Goal: Check status: Check status

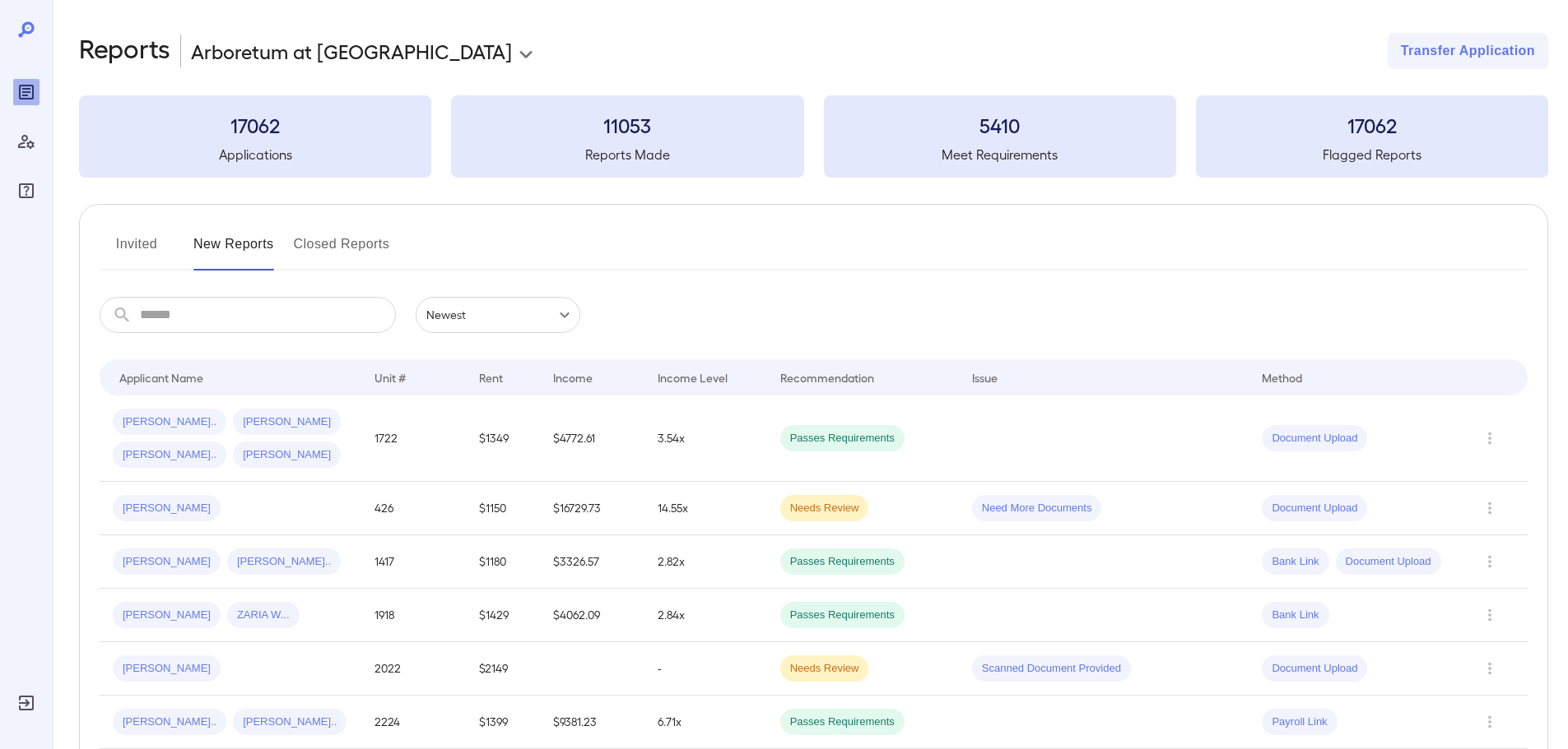
click at [686, 248] on div "Invited New Reports Closed Reports" at bounding box center [813, 250] width 1428 height 39
click at [296, 312] on input "text" at bounding box center [268, 315] width 256 height 36
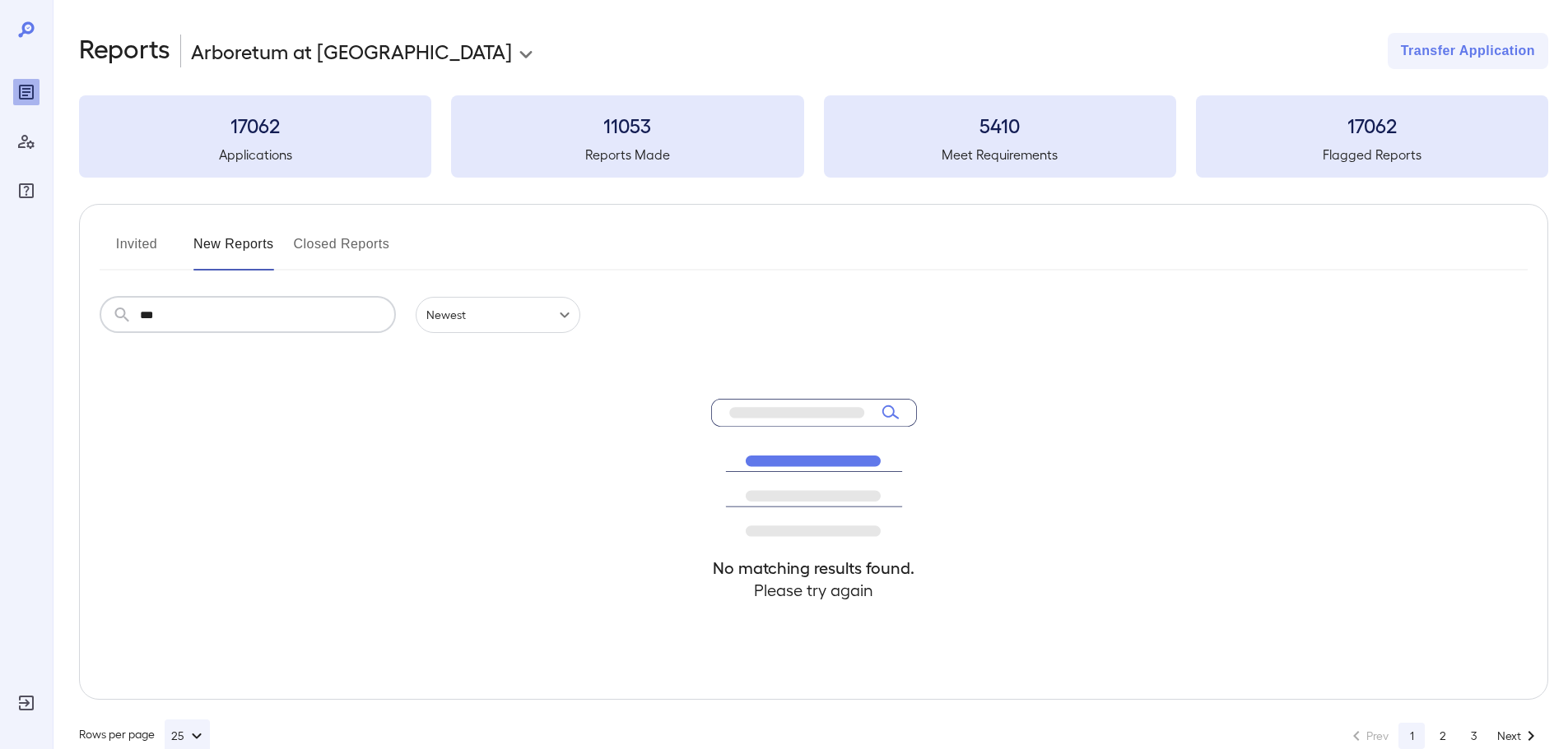
type input "****"
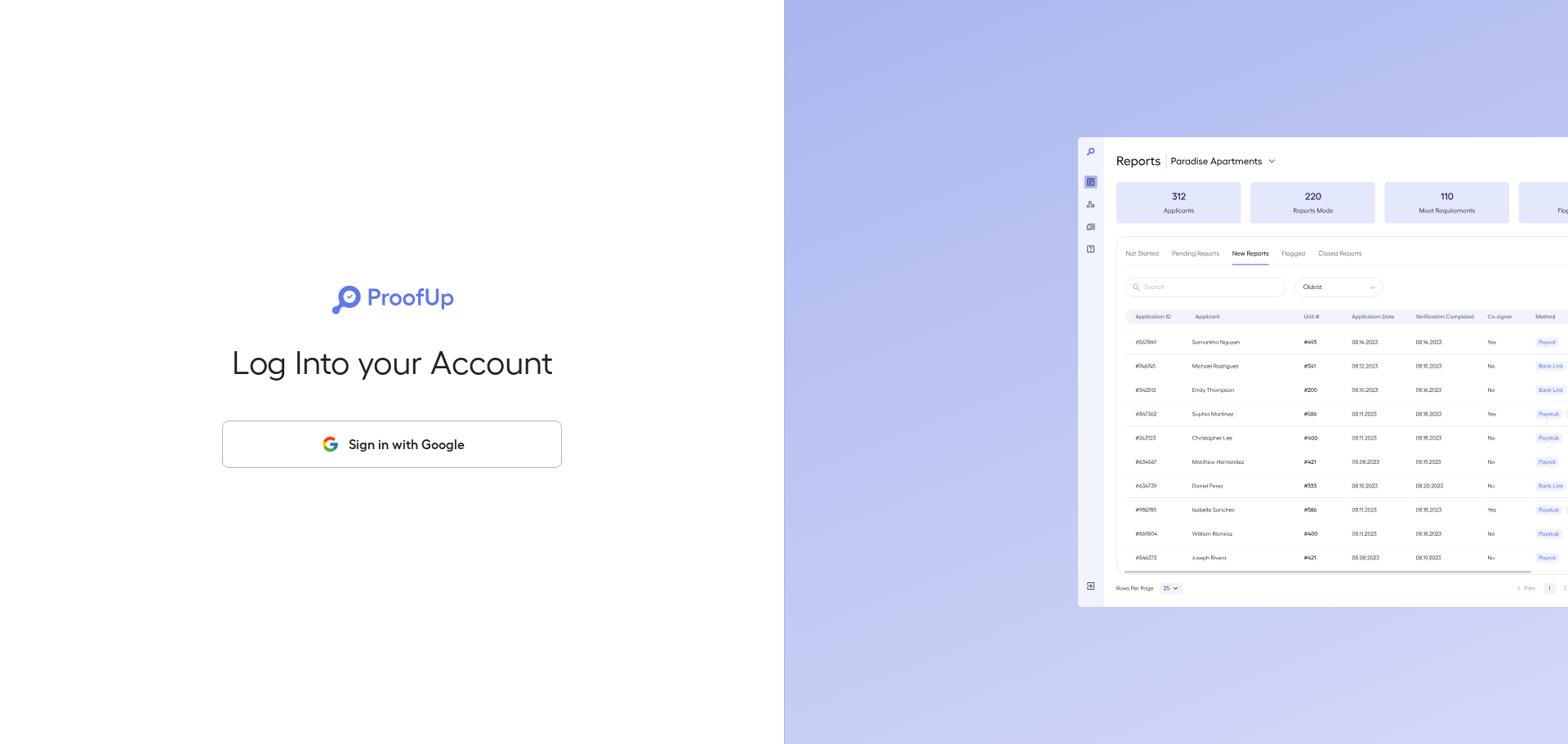
click at [387, 442] on button "Sign in with Google" at bounding box center [392, 444] width 340 height 48
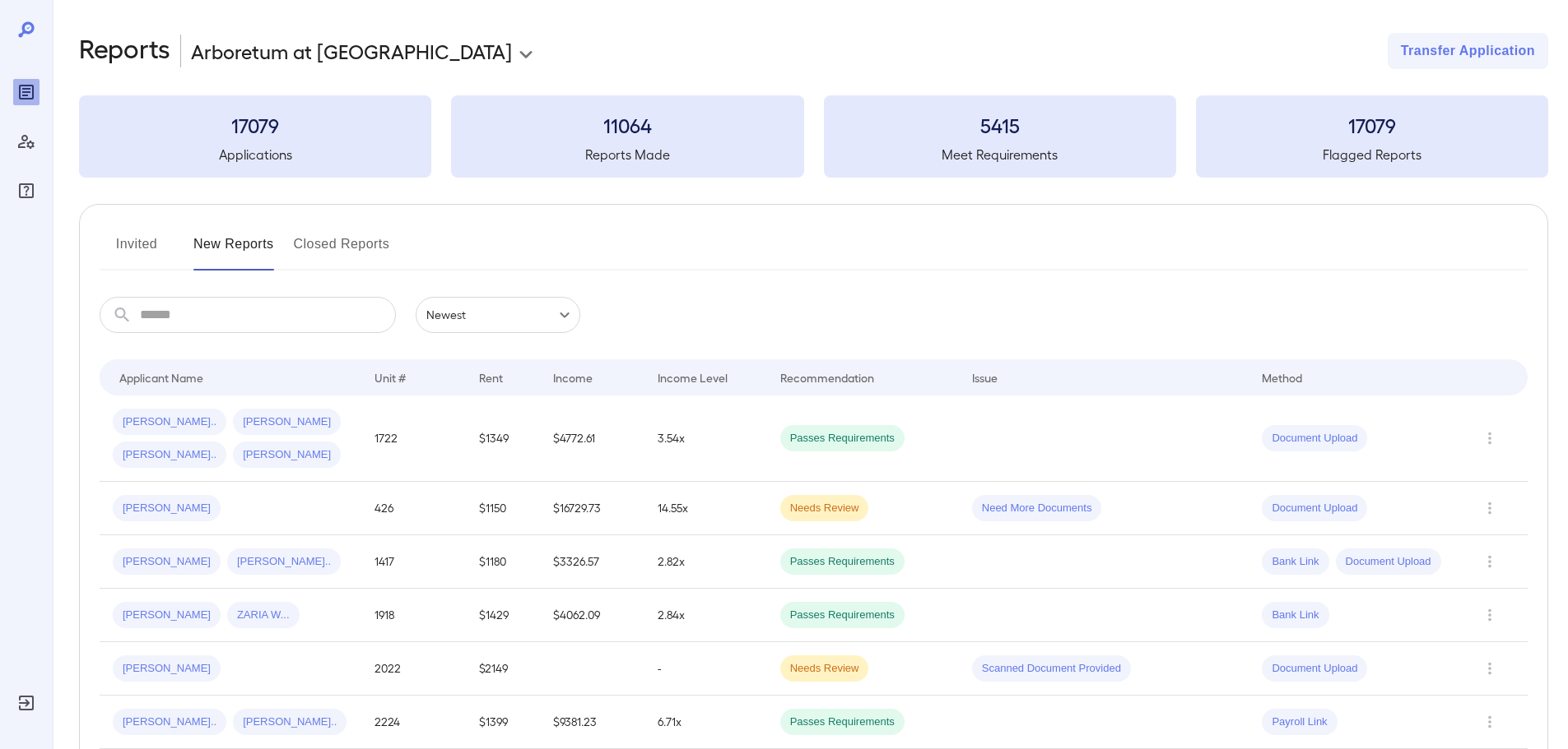
click at [146, 245] on button "Invited" at bounding box center [136, 250] width 74 height 39
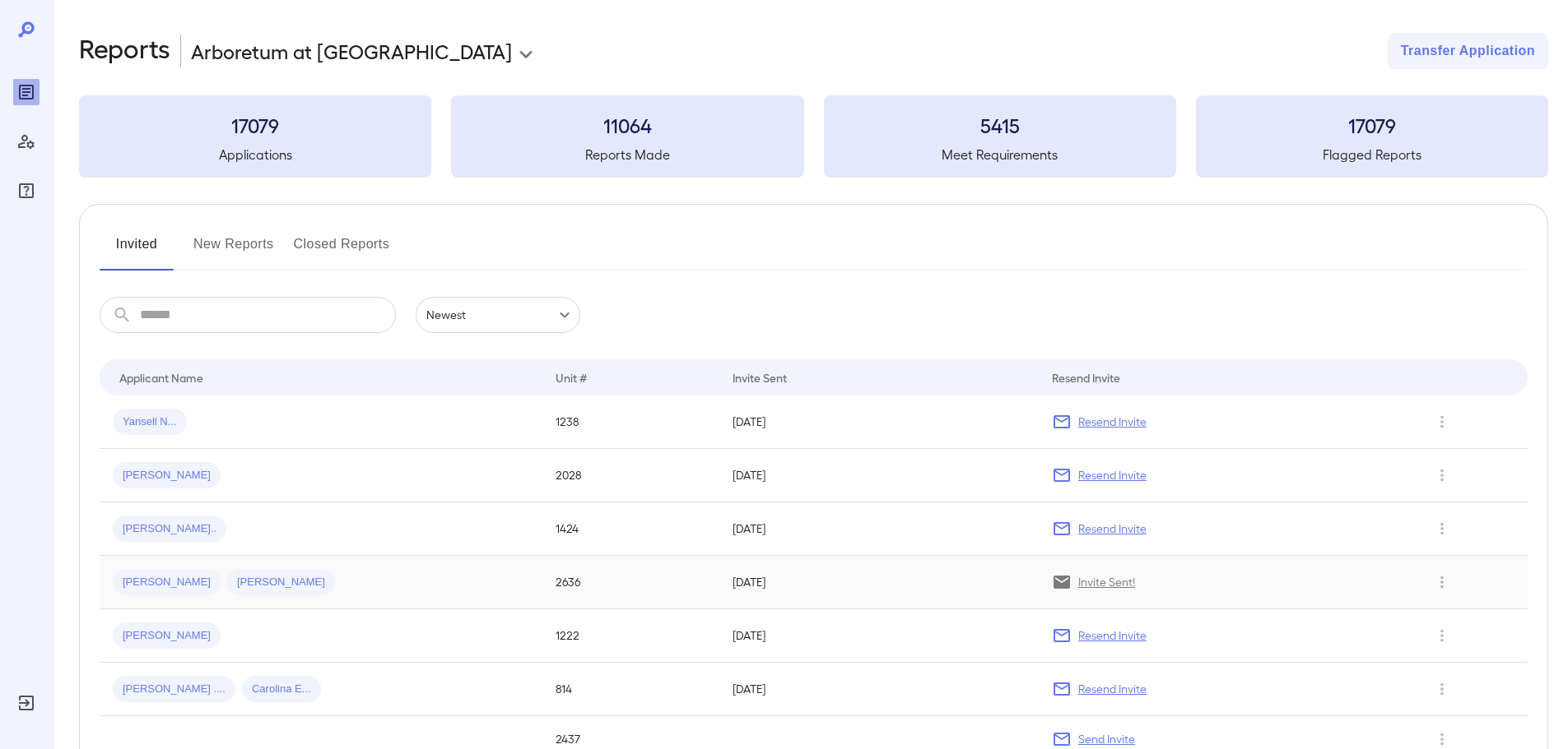
click at [920, 579] on td "[DATE]" at bounding box center [879, 582] width 318 height 53
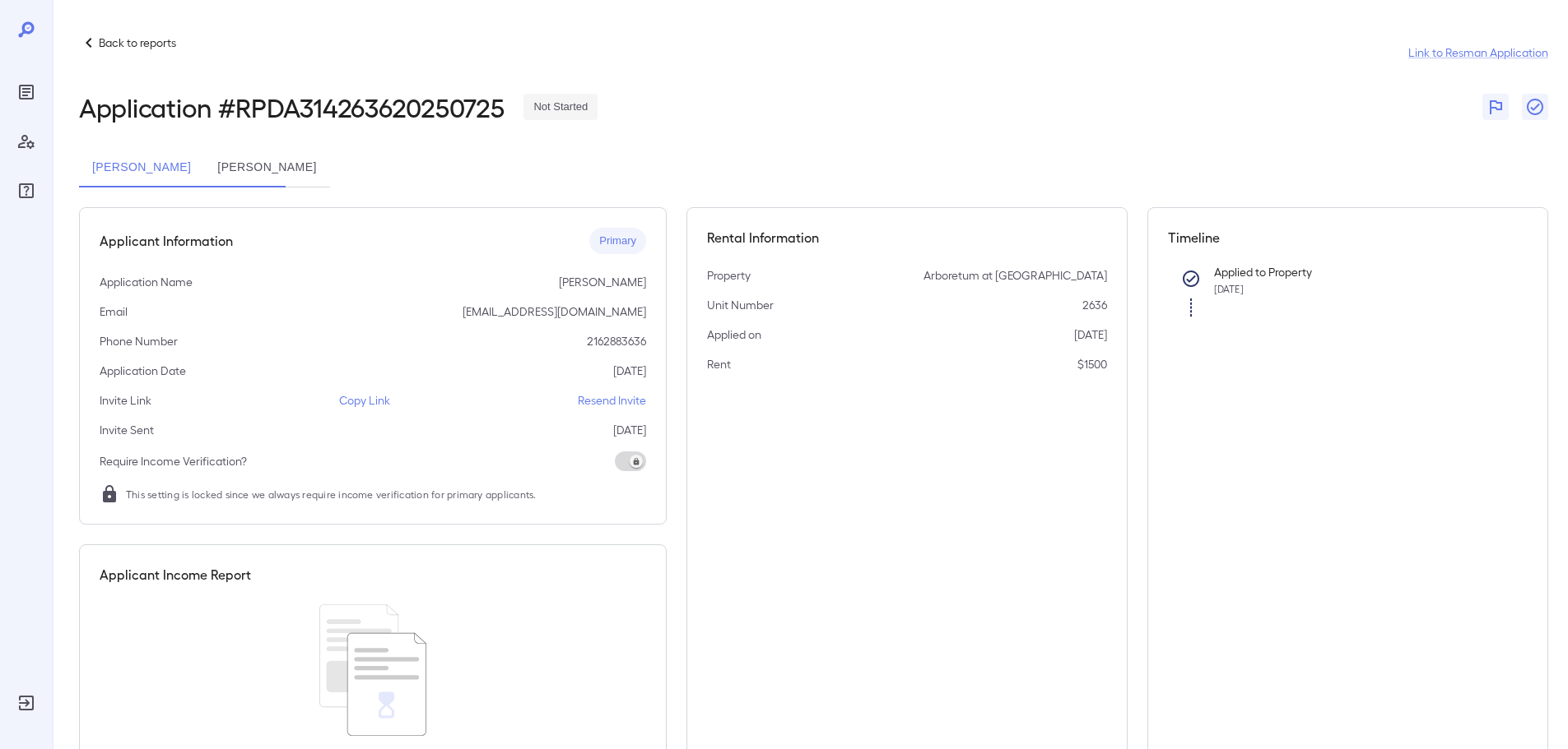
click at [329, 160] on button "Patrick Lynn Brown" at bounding box center [266, 167] width 125 height 39
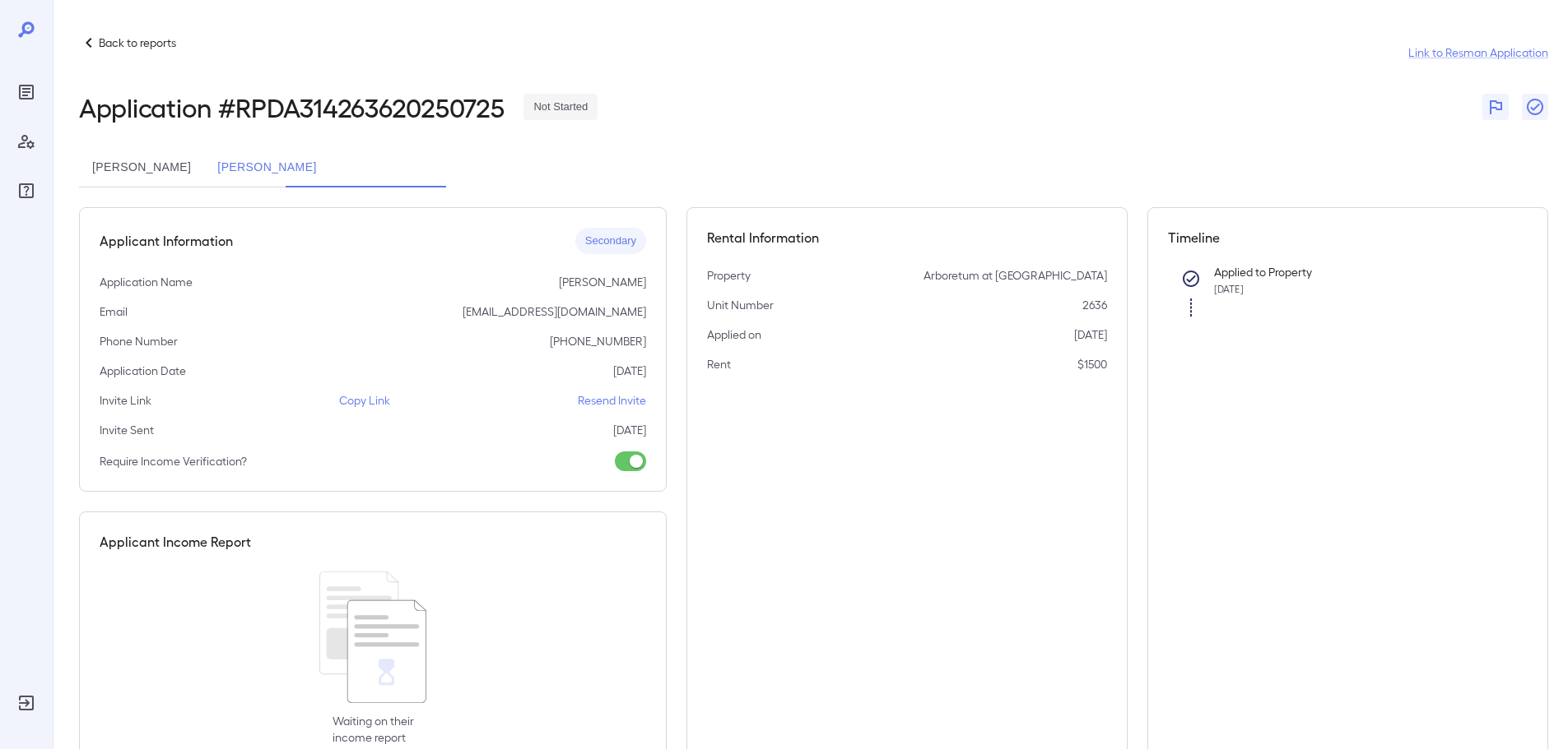
click at [191, 173] on button "Erica Janette Arocukoutf" at bounding box center [141, 167] width 125 height 39
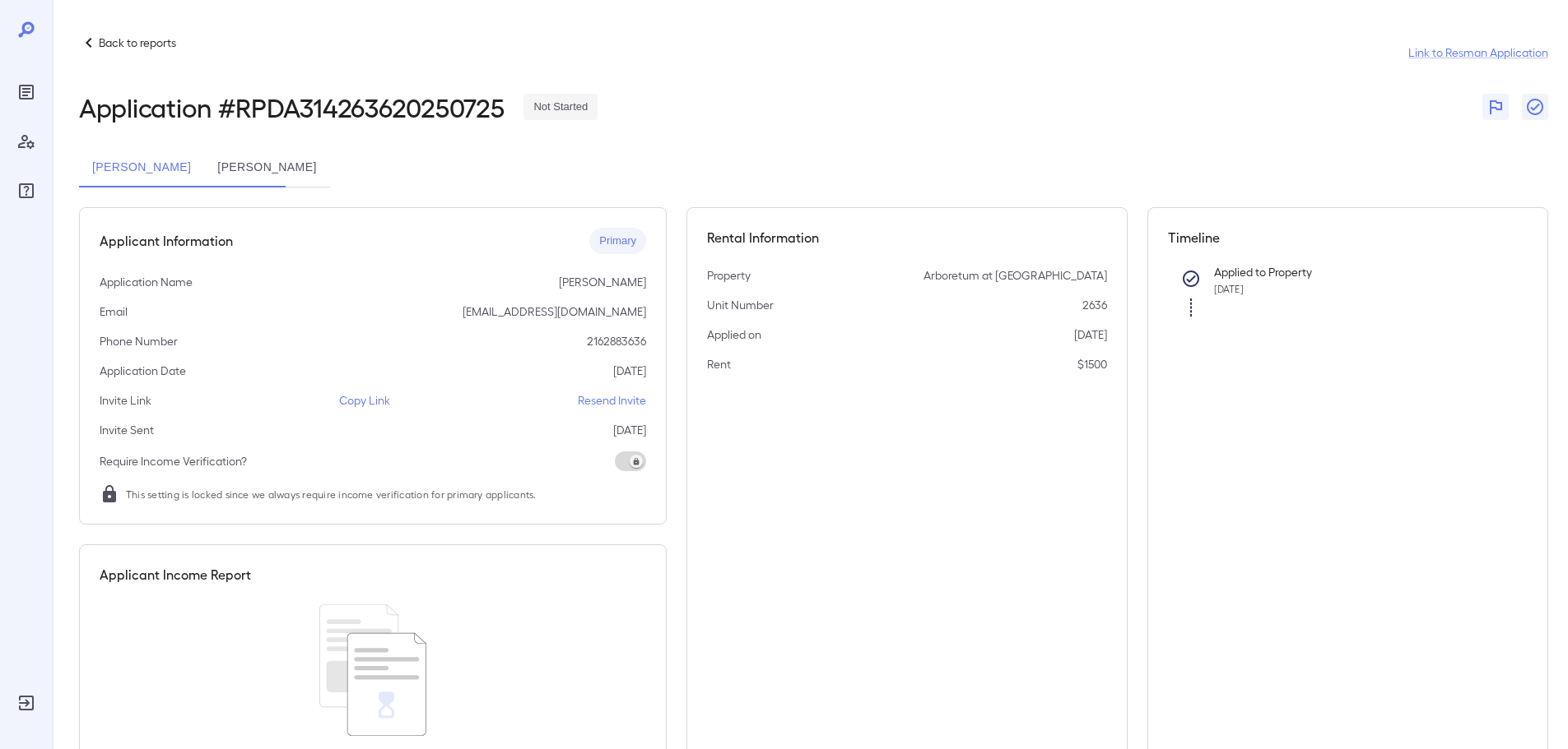
click at [408, 285] on div "Application Name Erica Janette Arocukoutf" at bounding box center [373, 281] width 547 height 17
click at [763, 101] on div "Application # RPDA314263620250725 Not Started" at bounding box center [813, 107] width 1469 height 30
click at [130, 44] on p "Back to reports" at bounding box center [137, 43] width 77 height 17
